Goal: Task Accomplishment & Management: Manage account settings

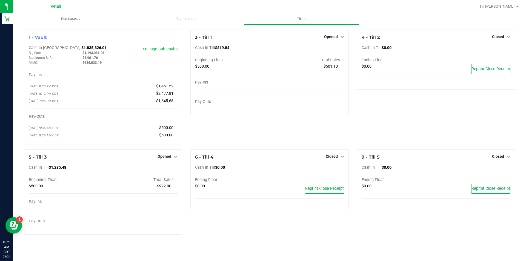
click at [176, 158] on icon at bounding box center [176, 157] width 4 height 4
click at [166, 170] on link "Close Till" at bounding box center [165, 168] width 15 height 4
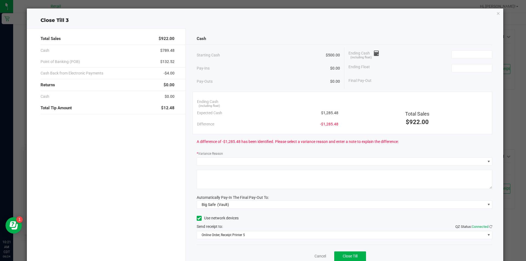
click at [497, 14] on icon "button" at bounding box center [499, 13] width 4 height 7
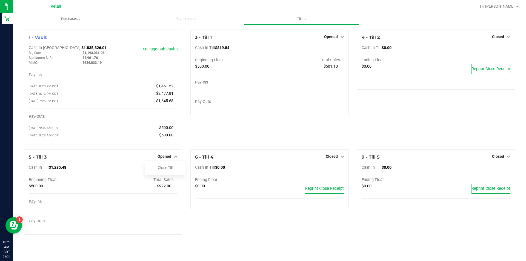
click at [341, 36] on icon at bounding box center [343, 37] width 4 height 4
click at [331, 48] on link "Close Till" at bounding box center [331, 48] width 15 height 4
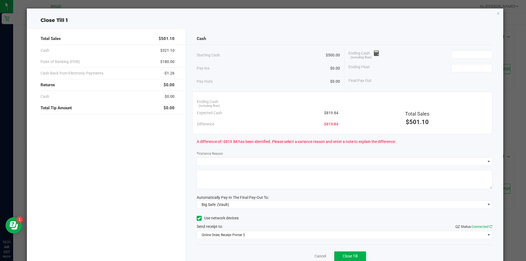
click at [497, 15] on icon "button" at bounding box center [499, 13] width 4 height 7
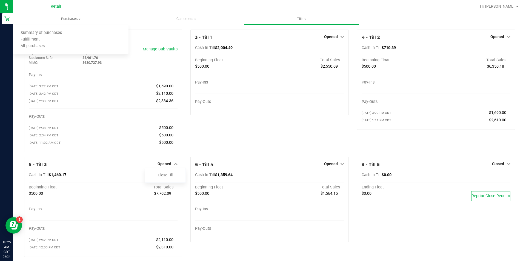
click at [42, 47] on span "All purchases" at bounding box center [32, 46] width 39 height 5
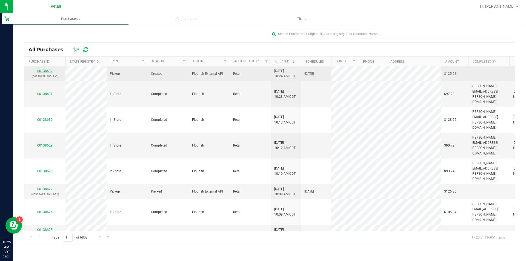
click at [45, 71] on link "00138632" at bounding box center [44, 71] width 15 height 4
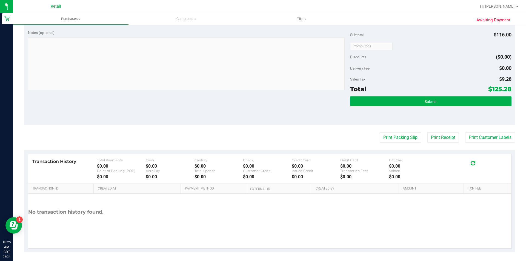
scroll to position [246, 0]
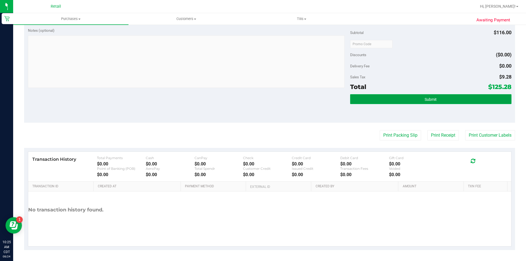
click at [425, 100] on span "Submit" at bounding box center [431, 99] width 12 height 4
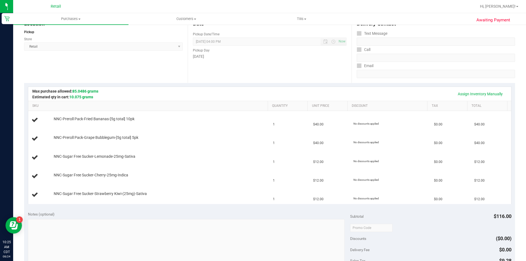
scroll to position [61, 0]
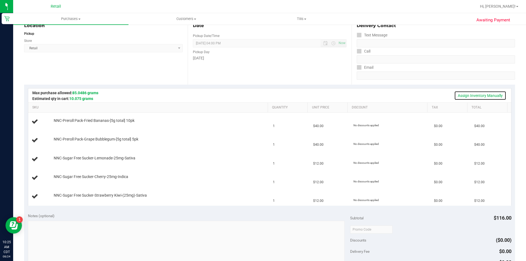
click at [464, 96] on link "Assign Inventory Manually" at bounding box center [481, 95] width 52 height 9
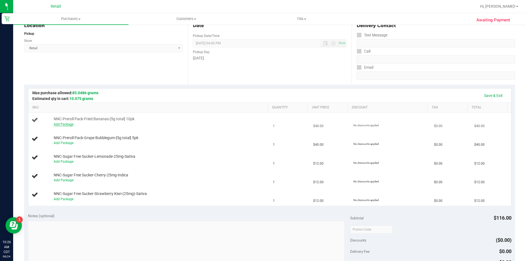
click at [63, 123] on link "Add Package" at bounding box center [64, 125] width 20 height 4
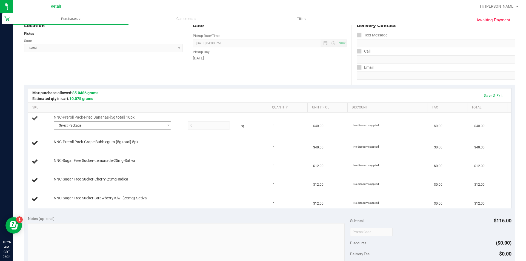
click at [77, 126] on span "Select Package" at bounding box center [109, 126] width 110 height 8
click at [101, 150] on span "( 043025FRDBZ602 )" at bounding box center [112, 148] width 31 height 4
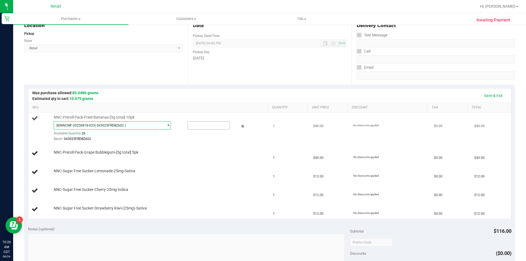
click at [197, 125] on input "text" at bounding box center [209, 126] width 42 height 8
type input "1"
click at [165, 151] on div "NNC-Preroll Pack-Grape Bubblegum-[5g total] 5pk" at bounding box center [158, 152] width 214 height 5
type input "1.0000"
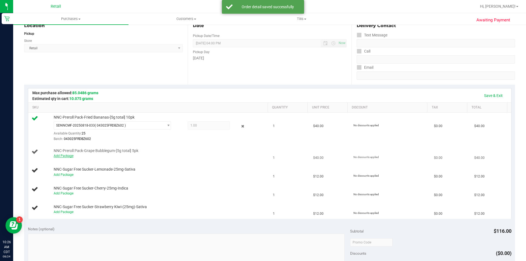
click at [65, 155] on link "Add Package" at bounding box center [64, 156] width 20 height 4
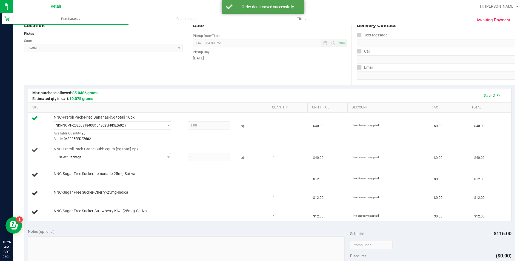
click at [77, 157] on span "Select Package" at bounding box center [109, 158] width 110 height 8
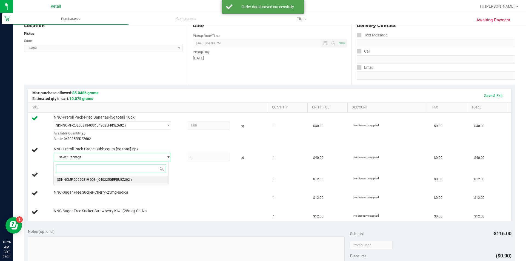
click at [107, 182] on span "( 040225GRPBUBZ202 )" at bounding box center [114, 180] width 35 height 4
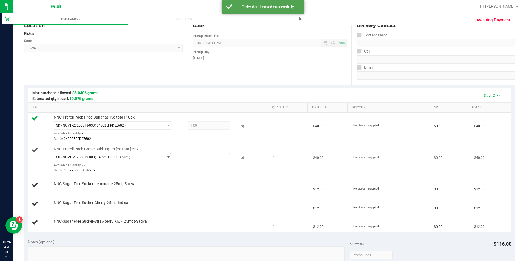
click at [198, 158] on input "text" at bounding box center [209, 158] width 42 height 8
type input "1"
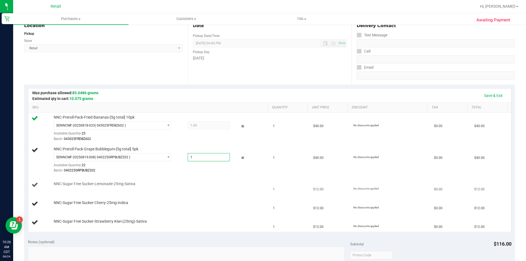
click at [171, 184] on div "NNC-Sugar Free Sucker-Lemonade-25mg-Sativa" at bounding box center [158, 184] width 214 height 5
type input "1.0000"
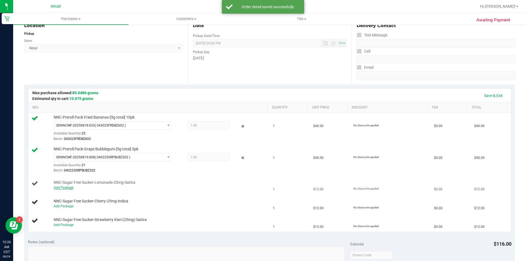
click at [65, 188] on link "Add Package" at bounding box center [64, 188] width 20 height 4
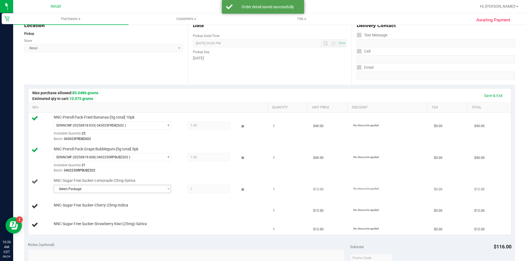
click at [77, 189] on span "Select Package" at bounding box center [109, 189] width 110 height 8
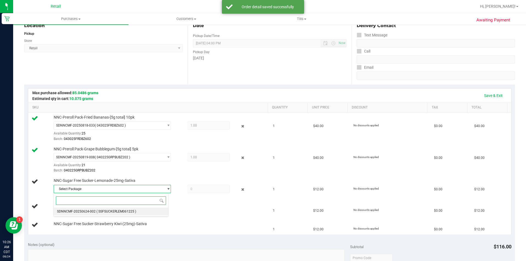
click at [131, 212] on span "( SSFSUCKERLEM061225 )" at bounding box center [117, 212] width 40 height 4
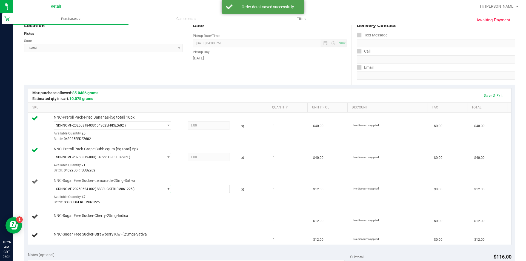
click at [201, 188] on input "text" at bounding box center [209, 189] width 42 height 8
type input "1"
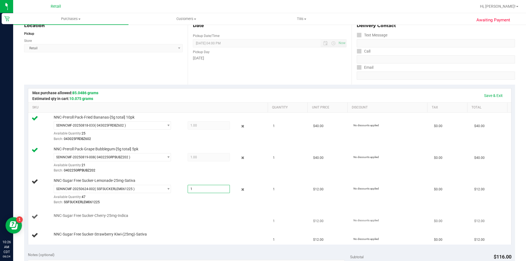
click at [171, 212] on td "NNC-Sugar Free Sucker-Cherry-25mg-Indica" at bounding box center [149, 217] width 242 height 19
type input "1.0000"
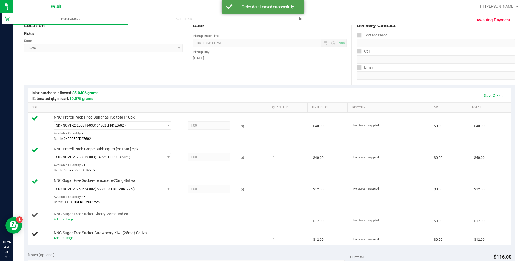
click at [66, 220] on link "Add Package" at bounding box center [64, 220] width 20 height 4
click at [76, 222] on span "Select Package" at bounding box center [109, 221] width 110 height 8
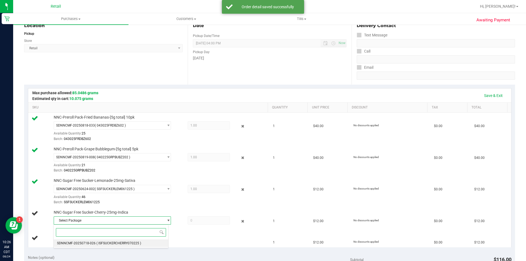
click at [137, 243] on span "( ISFSUCKERCHERRY070225 )" at bounding box center [119, 244] width 45 height 4
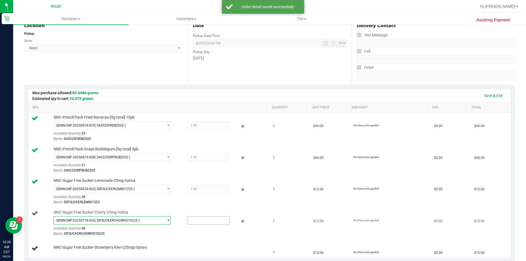
click at [198, 221] on input "text" at bounding box center [209, 221] width 42 height 8
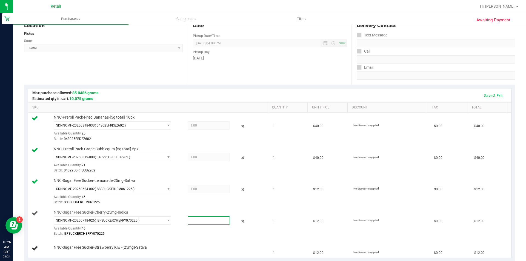
type input "1"
click at [171, 235] on div "Batch: ISFSUCKERCHERRY070225" at bounding box center [160, 233] width 212 height 5
type input "1.0000"
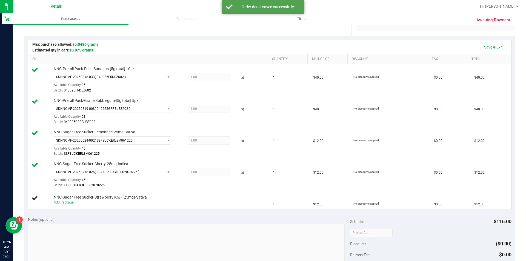
scroll to position [114, 0]
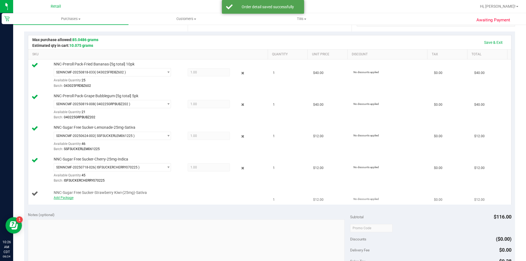
click at [68, 198] on link "Add Package" at bounding box center [64, 198] width 20 height 4
click at [81, 201] on span "Select Package" at bounding box center [109, 199] width 110 height 8
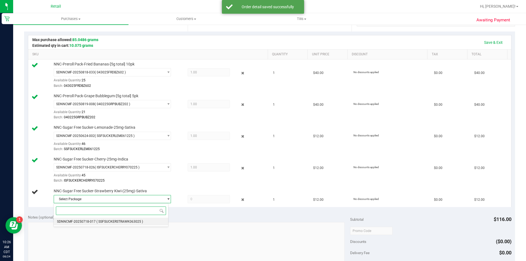
click at [117, 222] on span "( SSFSUCKERSTRAWK063025 )" at bounding box center [120, 222] width 47 height 4
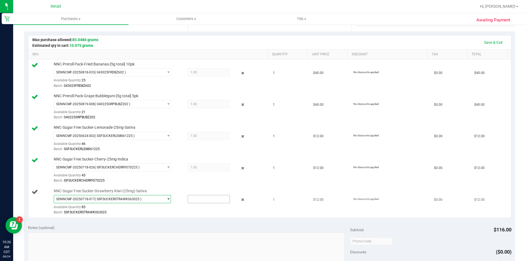
click at [204, 200] on input "text" at bounding box center [209, 199] width 42 height 8
type input "1"
click at [159, 212] on div "Batch: SSFSUCKERSTRAWK063025" at bounding box center [160, 212] width 212 height 5
type input "1.0000"
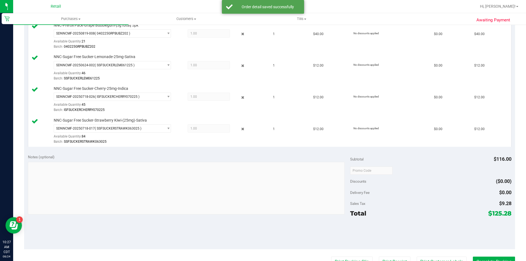
scroll to position [199, 0]
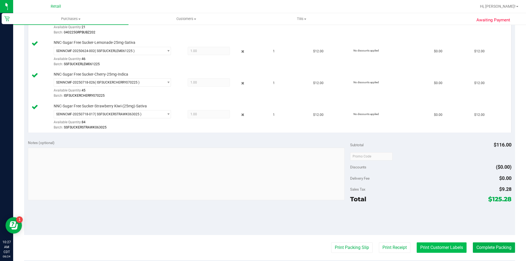
click at [435, 247] on button "Print Customer Labels" at bounding box center [442, 248] width 50 height 10
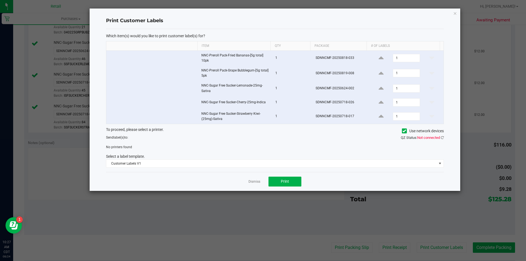
click at [404, 131] on icon at bounding box center [405, 131] width 4 height 0
click at [0, 0] on input "Use network devices" at bounding box center [0, 0] width 0 height 0
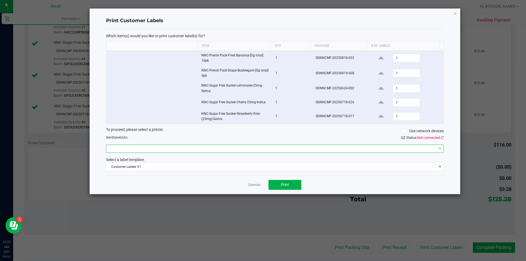
click at [129, 149] on span at bounding box center [271, 149] width 331 height 8
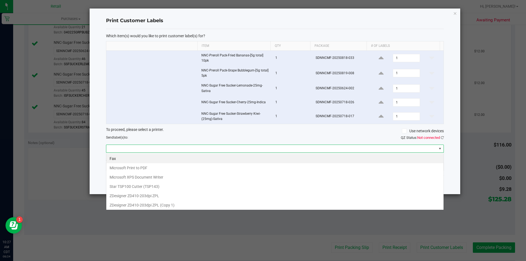
scroll to position [8, 338]
click at [123, 208] on 1\) "ZDesigner ZD410-203dpi ZPL (Copy 1)" at bounding box center [275, 205] width 338 height 9
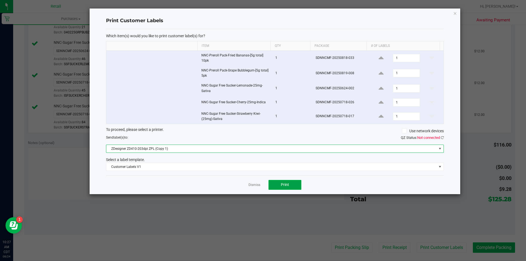
click at [289, 186] on button "Print" at bounding box center [285, 185] width 33 height 10
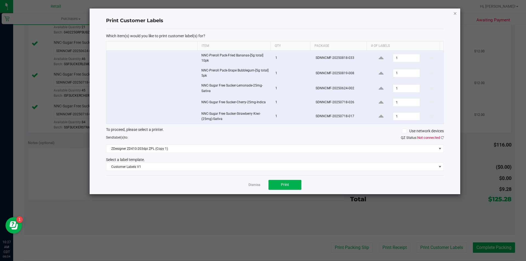
click at [454, 13] on icon "button" at bounding box center [456, 13] width 4 height 7
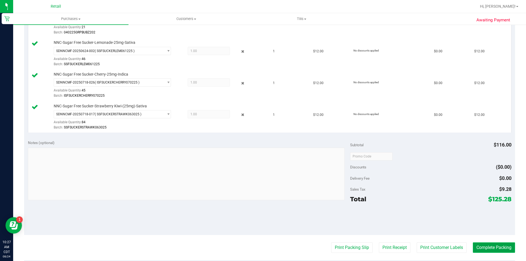
click at [482, 247] on button "Complete Packing" at bounding box center [494, 248] width 42 height 10
